Goal: Task Accomplishment & Management: Manage account settings

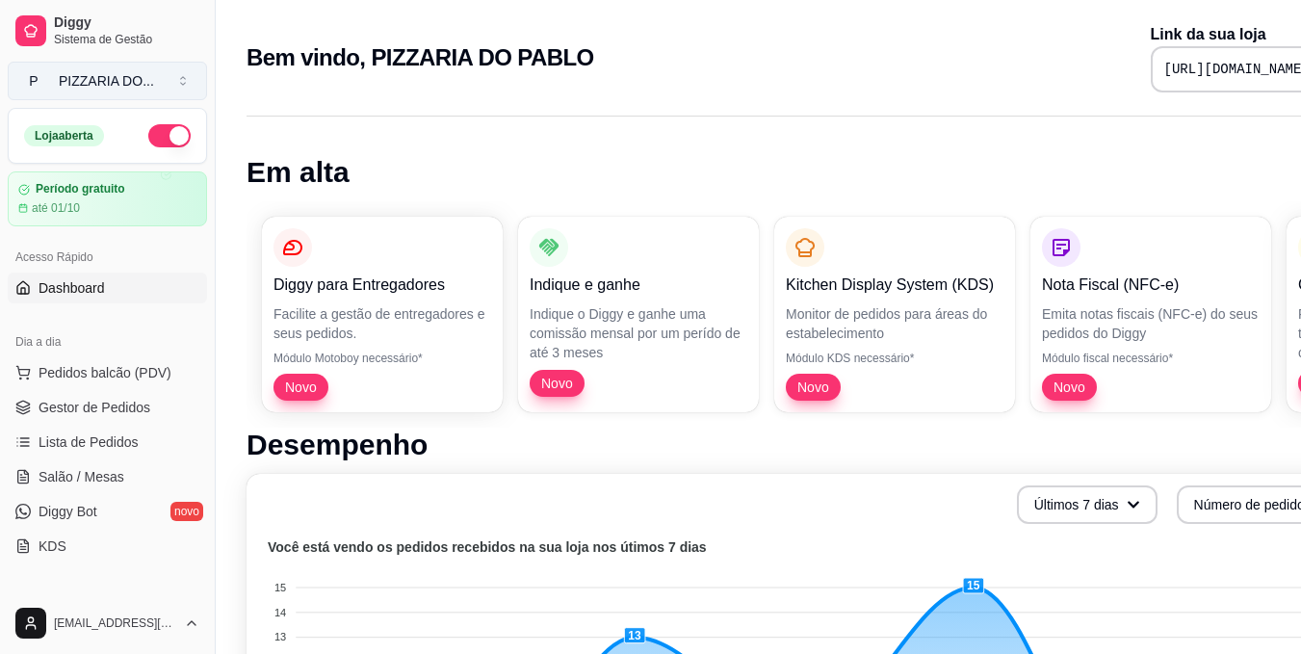
click at [174, 87] on button "P PIZZARIA DO ..." at bounding box center [107, 81] width 199 height 39
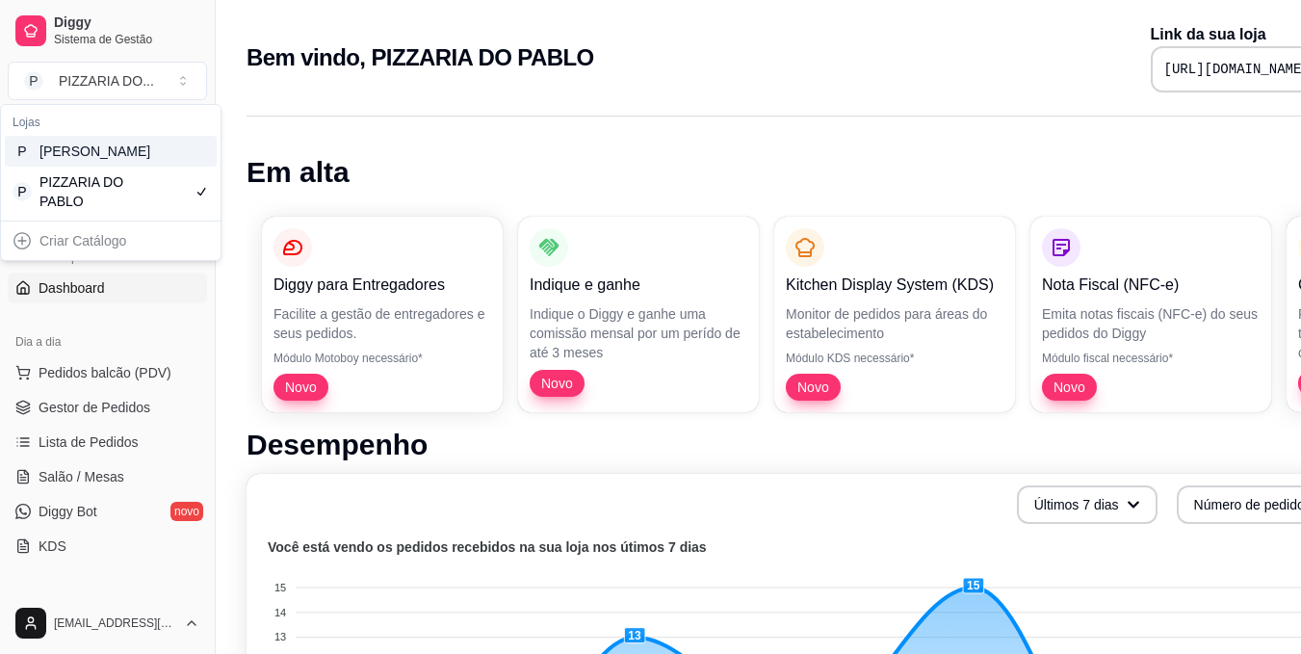
click at [134, 156] on div "P [PERSON_NAME]" at bounding box center [111, 151] width 212 height 31
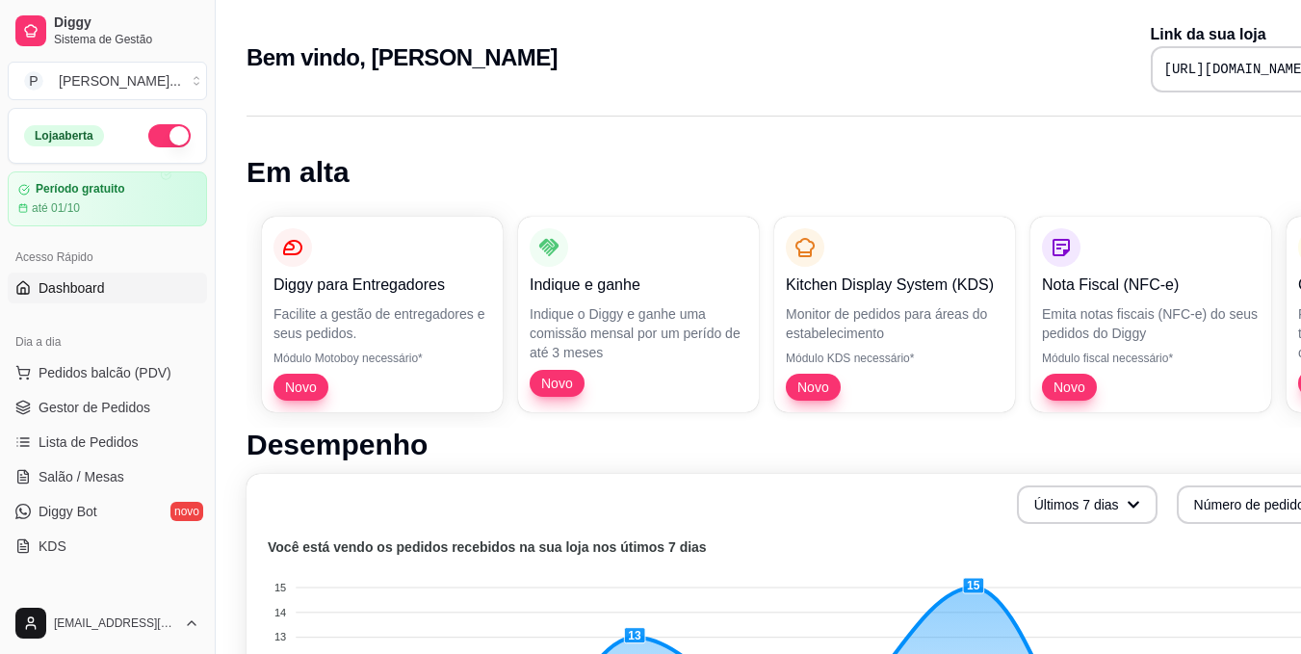
click at [8, 62] on button "P [PERSON_NAME] ..." at bounding box center [107, 81] width 199 height 39
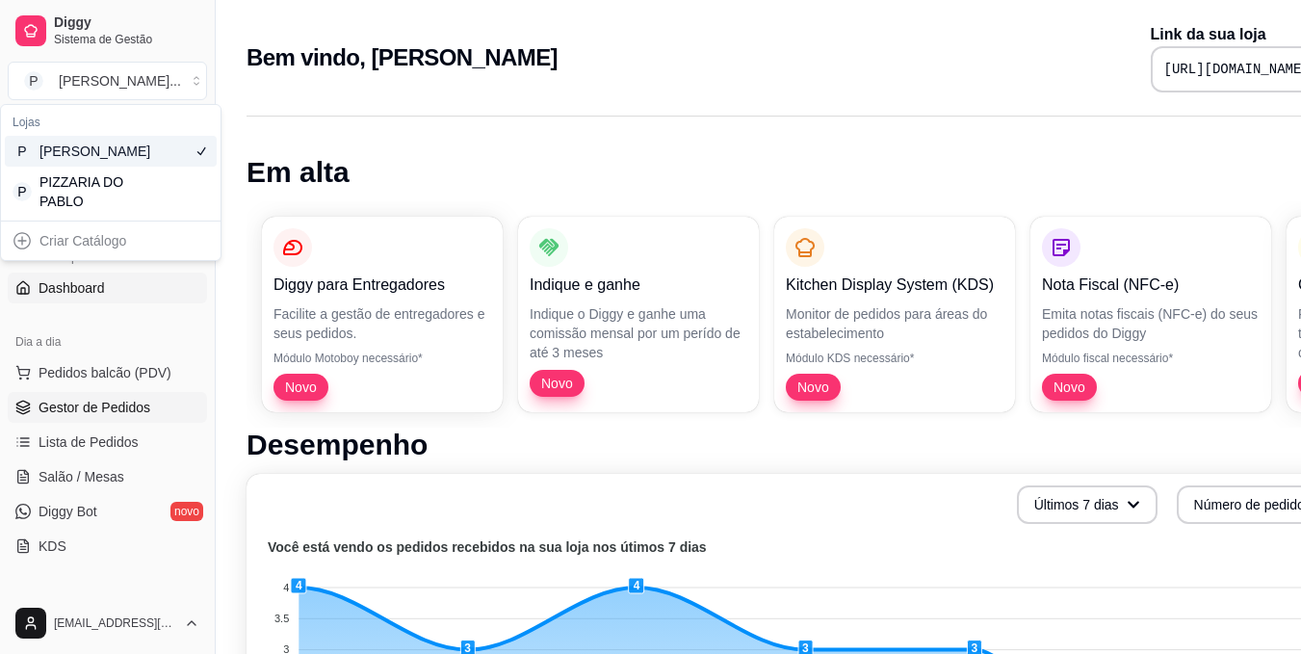
click at [77, 417] on link "Gestor de Pedidos" at bounding box center [107, 407] width 199 height 31
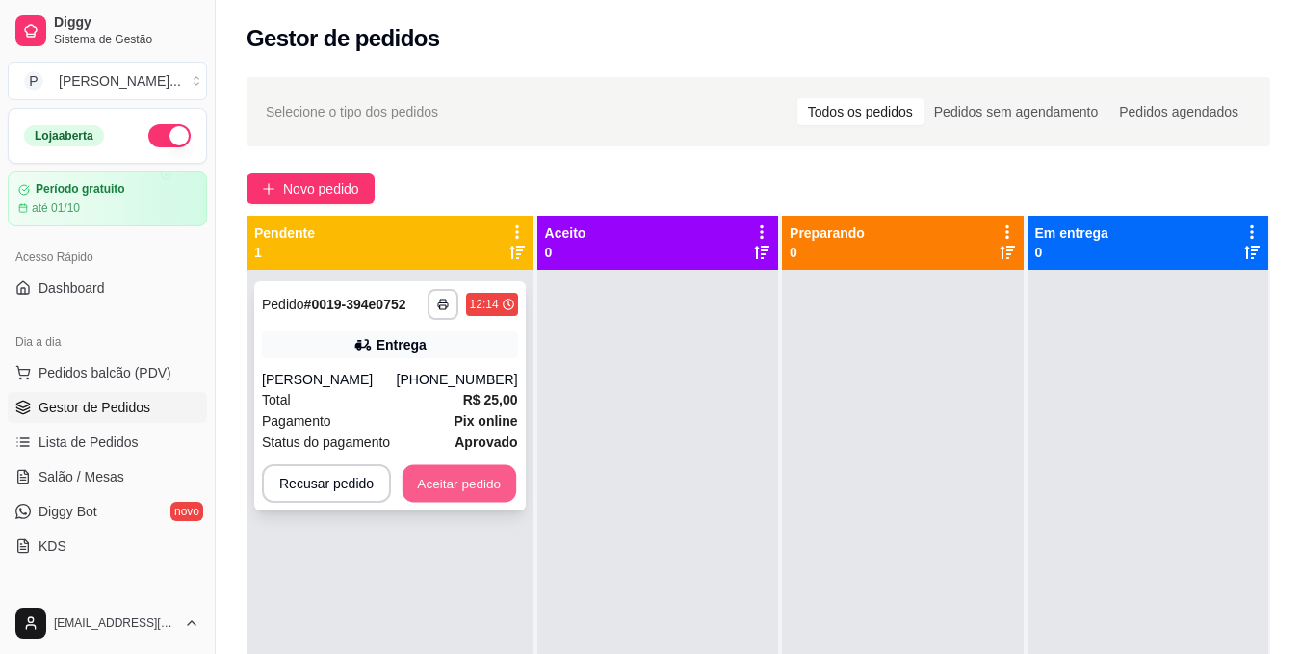
click at [471, 494] on button "Aceitar pedido" at bounding box center [460, 484] width 114 height 38
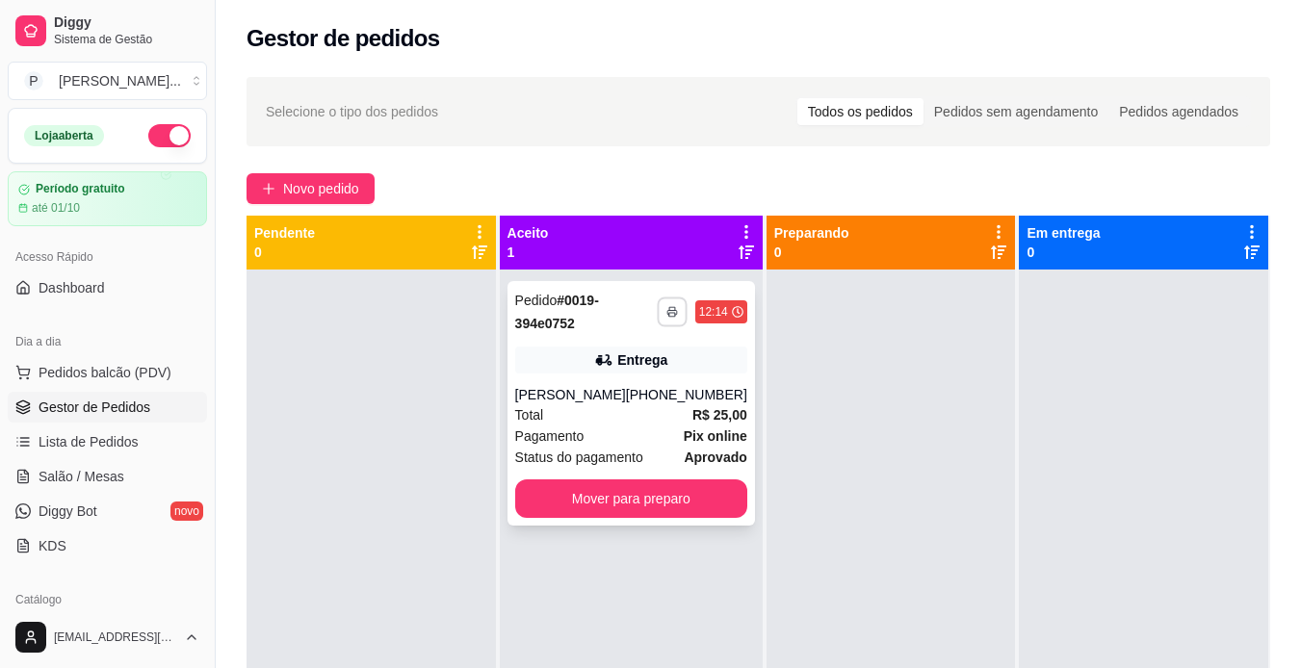
click at [666, 315] on icon "button" at bounding box center [672, 312] width 12 height 12
click at [637, 383] on button "IMPRESSORA" at bounding box center [606, 379] width 135 height 30
click at [664, 322] on button "button" at bounding box center [672, 312] width 30 height 30
click at [650, 377] on button "IMPRESSORA" at bounding box center [606, 379] width 135 height 30
click at [630, 509] on button "Mover para preparo" at bounding box center [630, 500] width 225 height 38
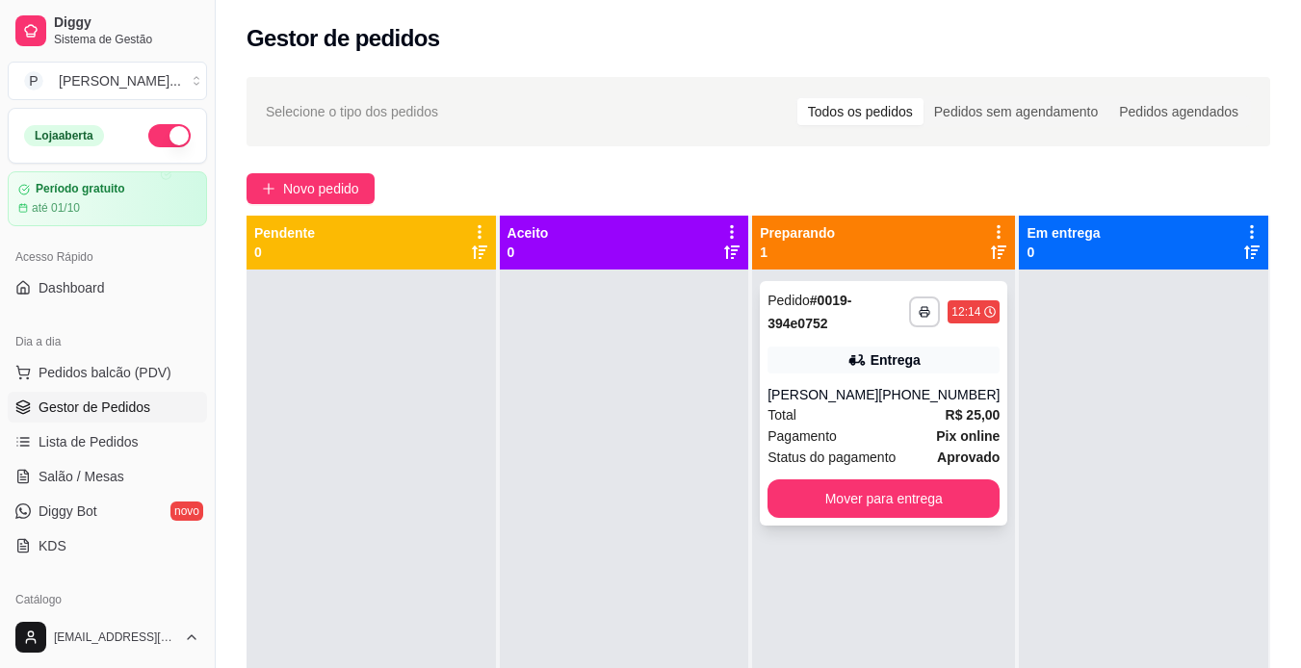
click at [846, 433] on div "Pagamento Pix online" at bounding box center [884, 436] width 232 height 21
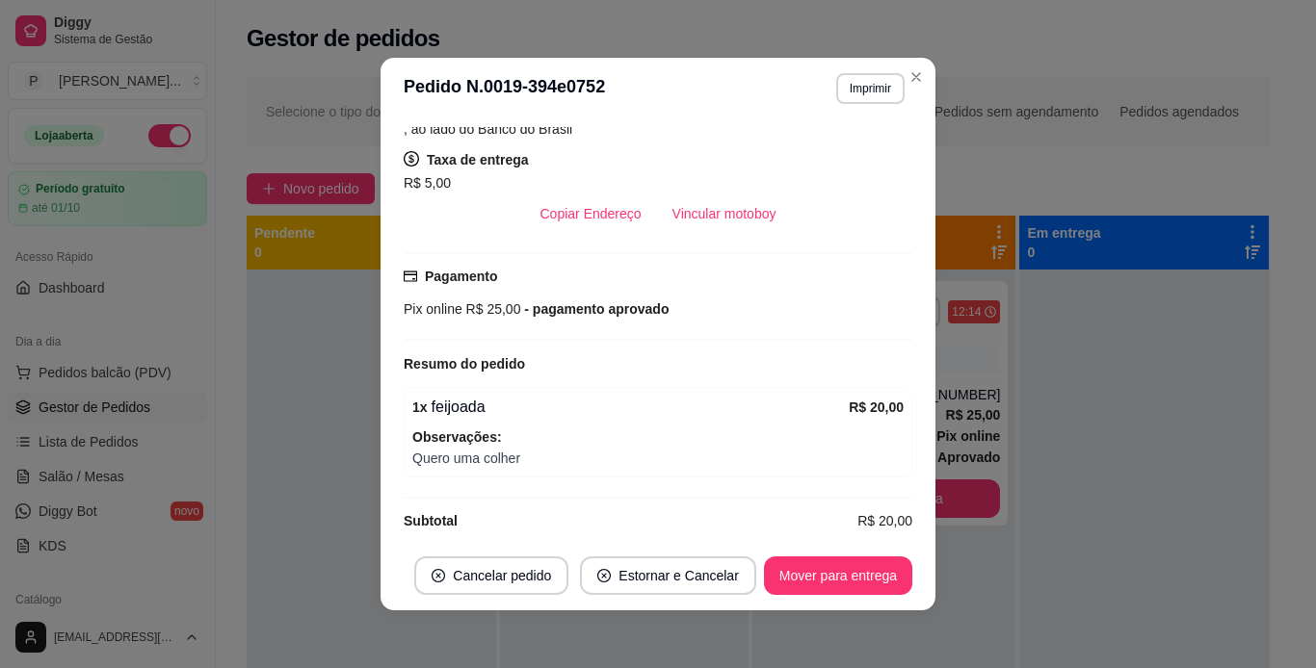
scroll to position [415, 0]
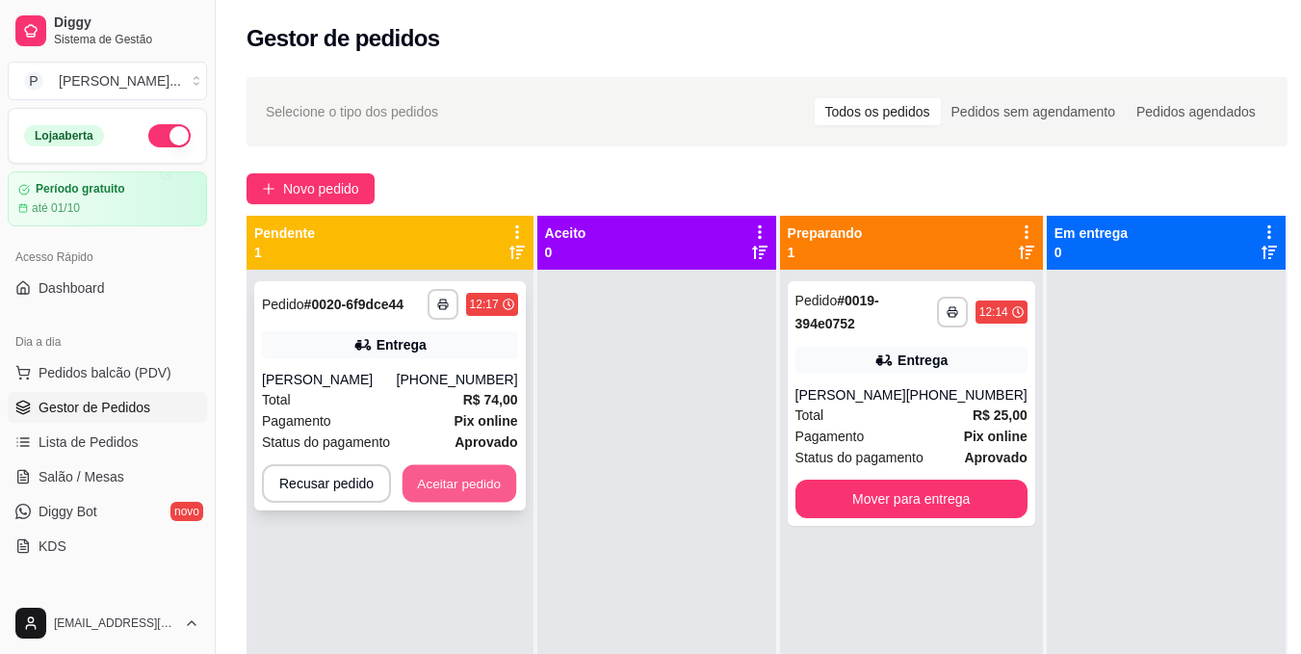
click at [471, 470] on button "Aceitar pedido" at bounding box center [460, 484] width 114 height 38
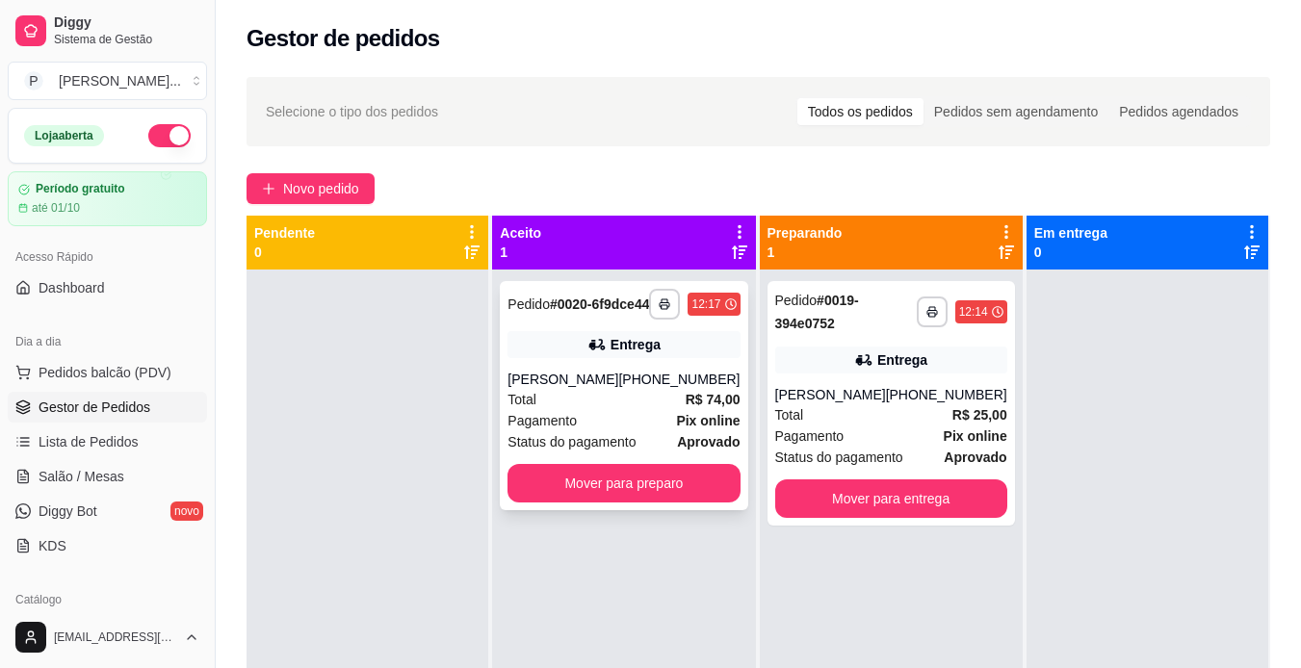
click at [587, 410] on div "Total R$ 74,00" at bounding box center [624, 399] width 232 height 21
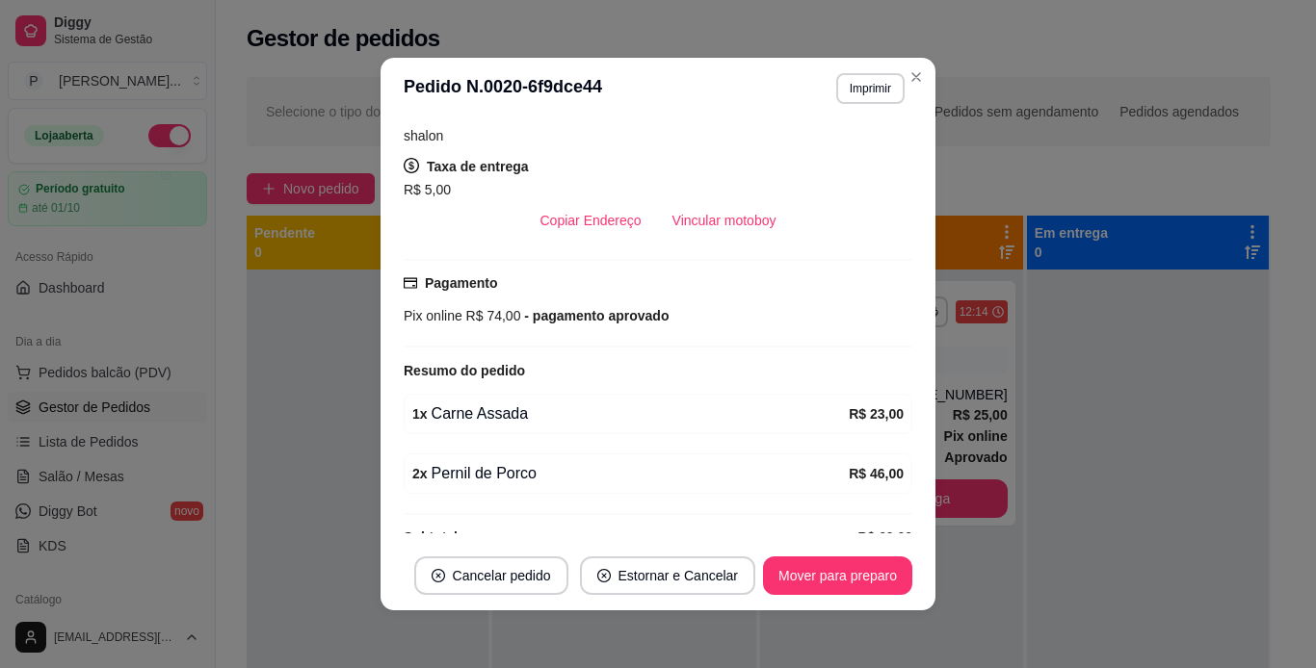
scroll to position [402, 0]
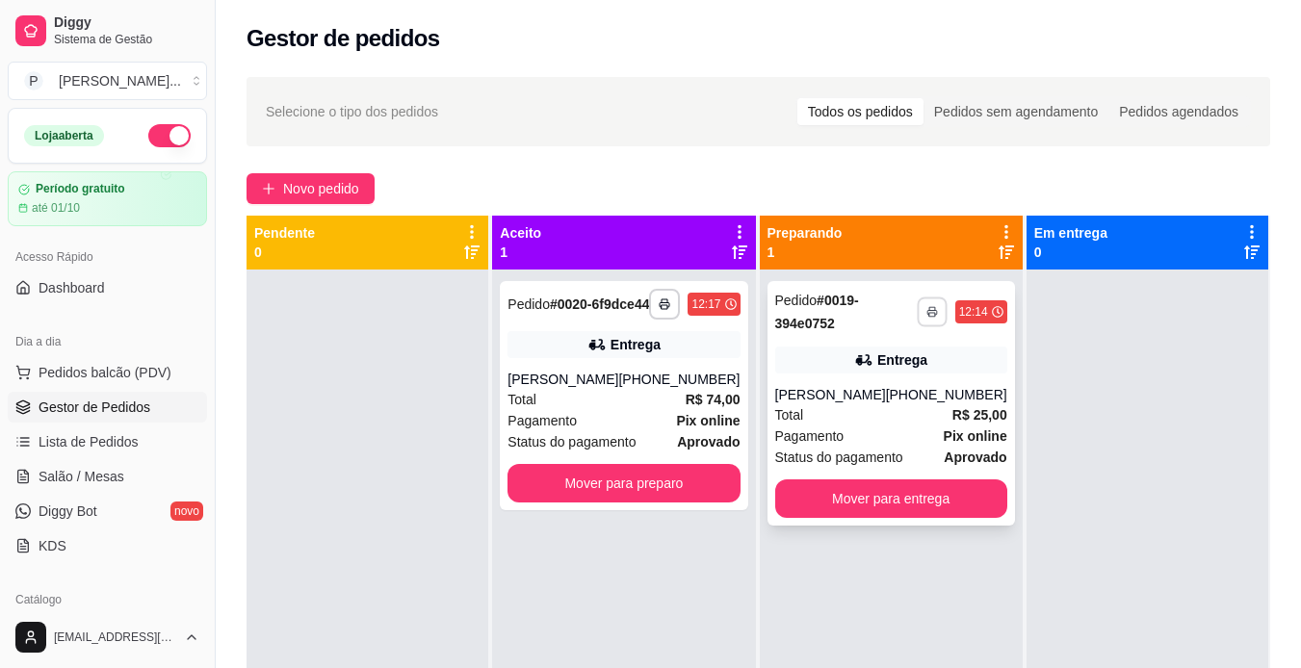
click at [929, 313] on rect "button" at bounding box center [932, 315] width 6 height 4
click at [888, 382] on button "IMPRESSORA" at bounding box center [859, 379] width 135 height 30
click at [662, 488] on button "Mover para preparo" at bounding box center [624, 483] width 232 height 39
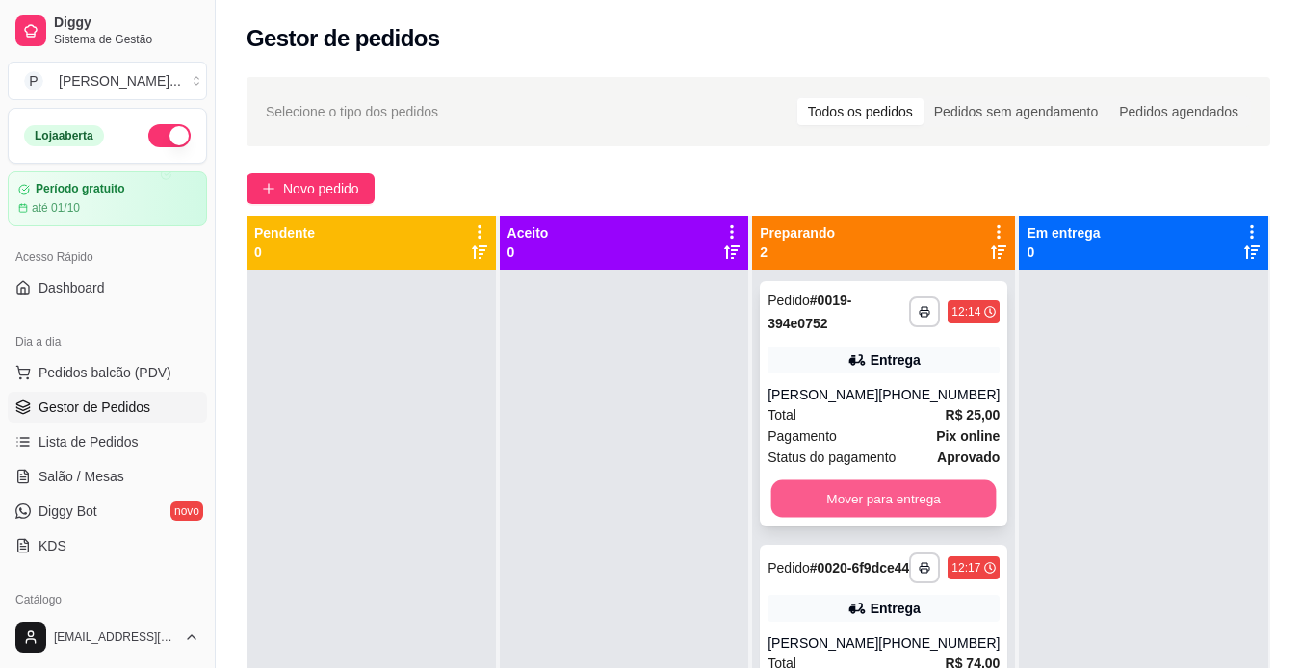
click at [888, 504] on button "Mover para entrega" at bounding box center [883, 500] width 225 height 38
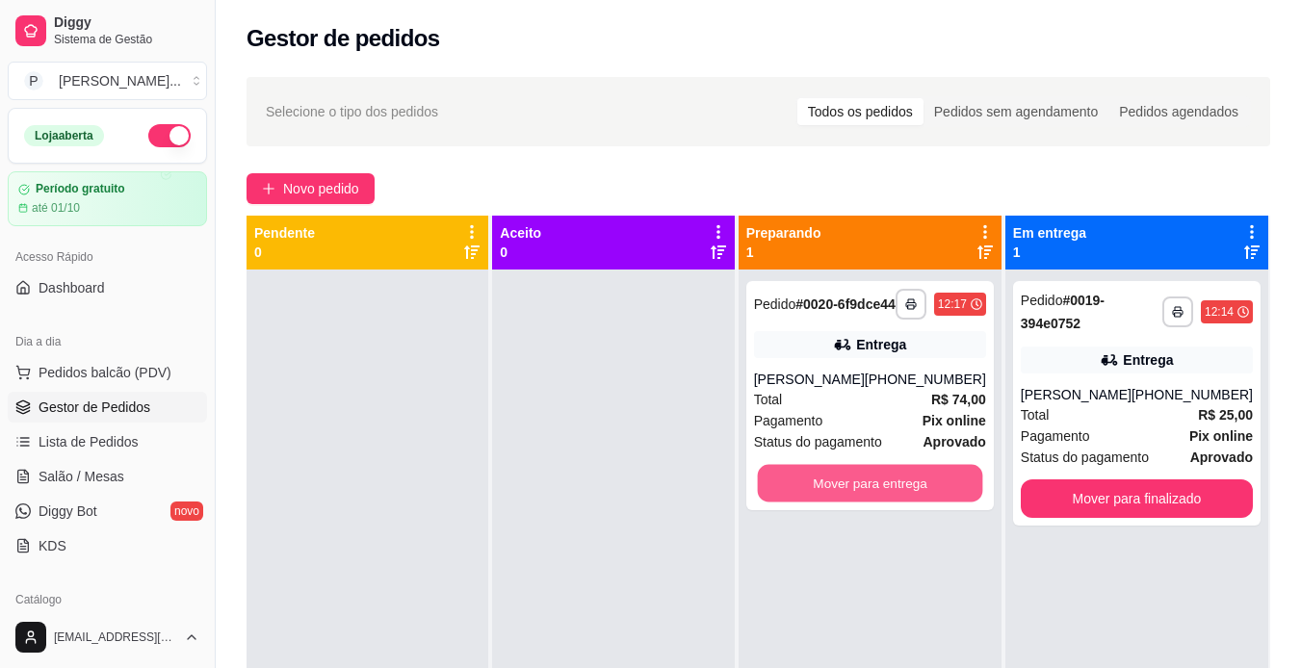
click at [888, 503] on button "Mover para entrega" at bounding box center [869, 484] width 225 height 38
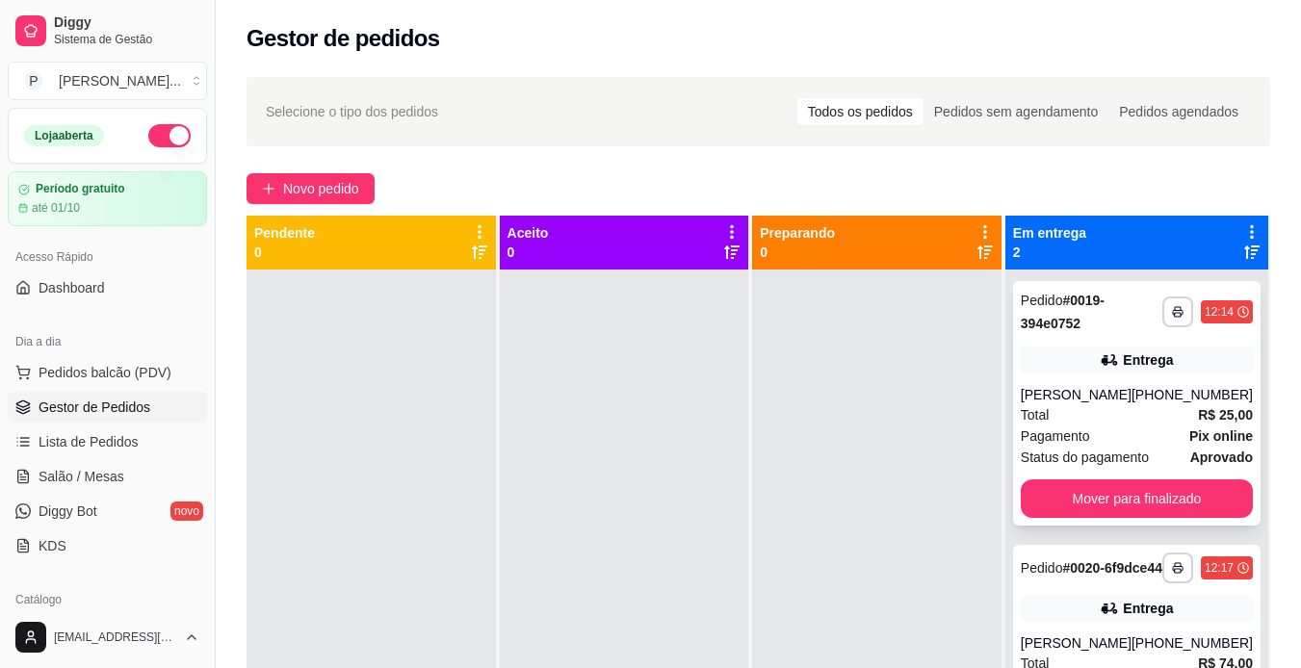
click at [1114, 438] on div "Pagamento Pix online" at bounding box center [1137, 436] width 232 height 21
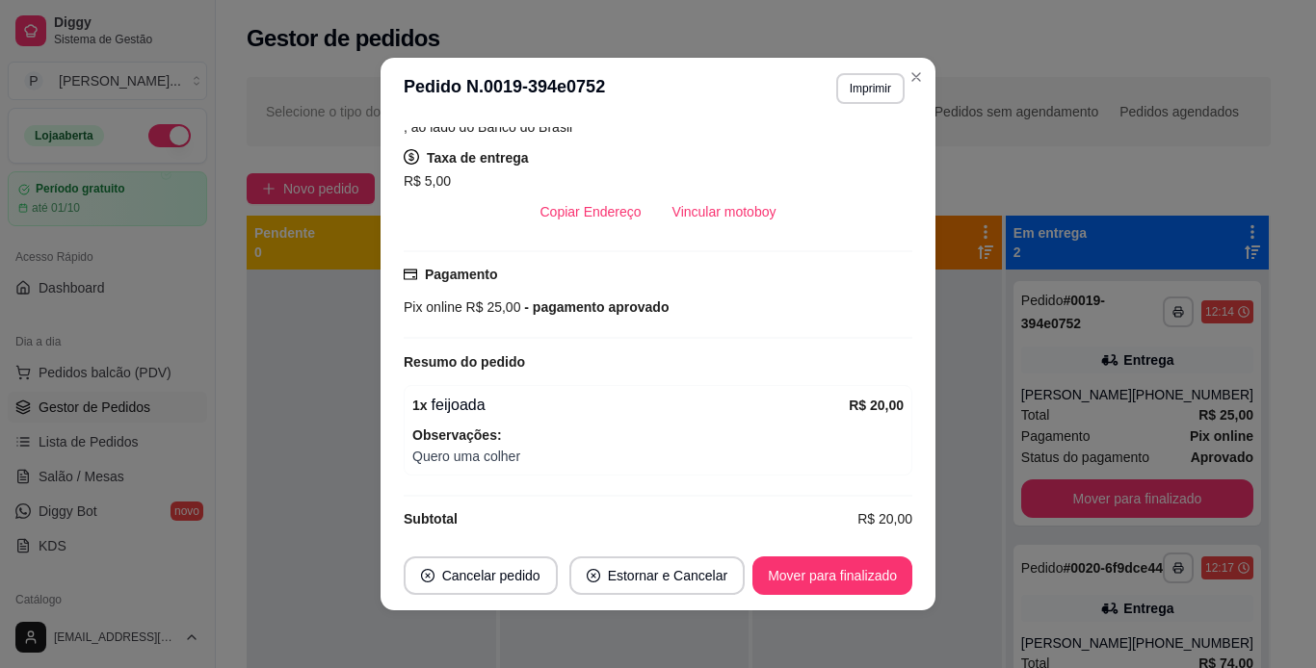
scroll to position [415, 0]
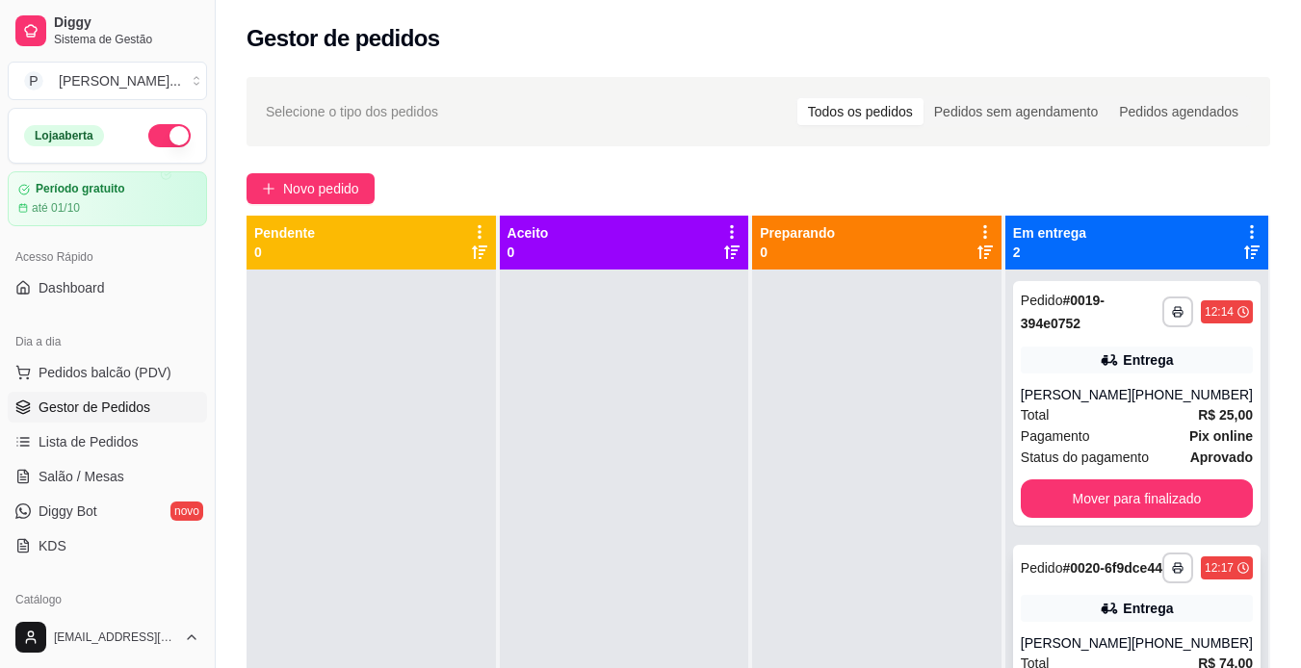
click at [1114, 622] on div "Entrega" at bounding box center [1137, 608] width 232 height 27
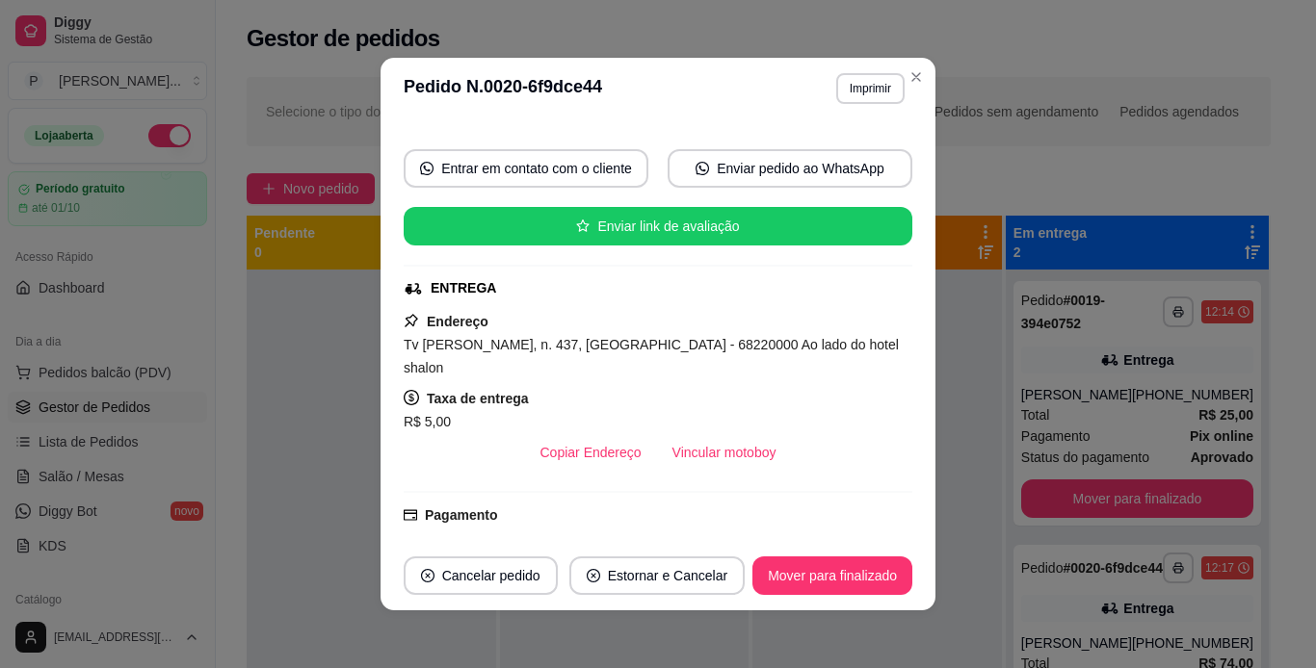
scroll to position [159, 0]
